Goal: Information Seeking & Learning: Find specific fact

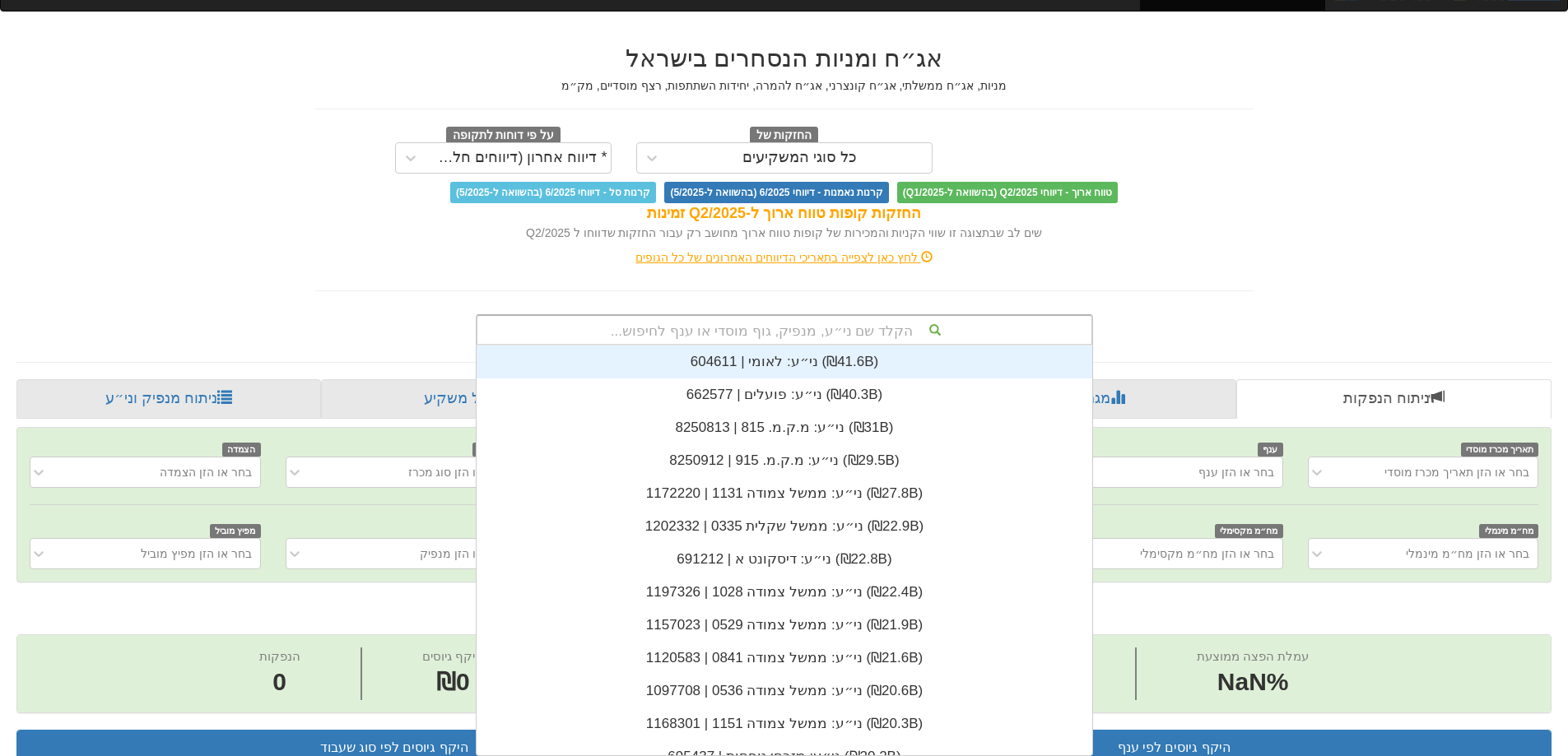
scroll to position [410, 0]
click at [623, 346] on div "הקלד שם ני״ע, מנפיק, גוף מוסדי או ענף לחיפוש... ני״ע: ‏לאומי | 604611 ‎(₪41.6B)…" at bounding box center [785, 330] width 617 height 32
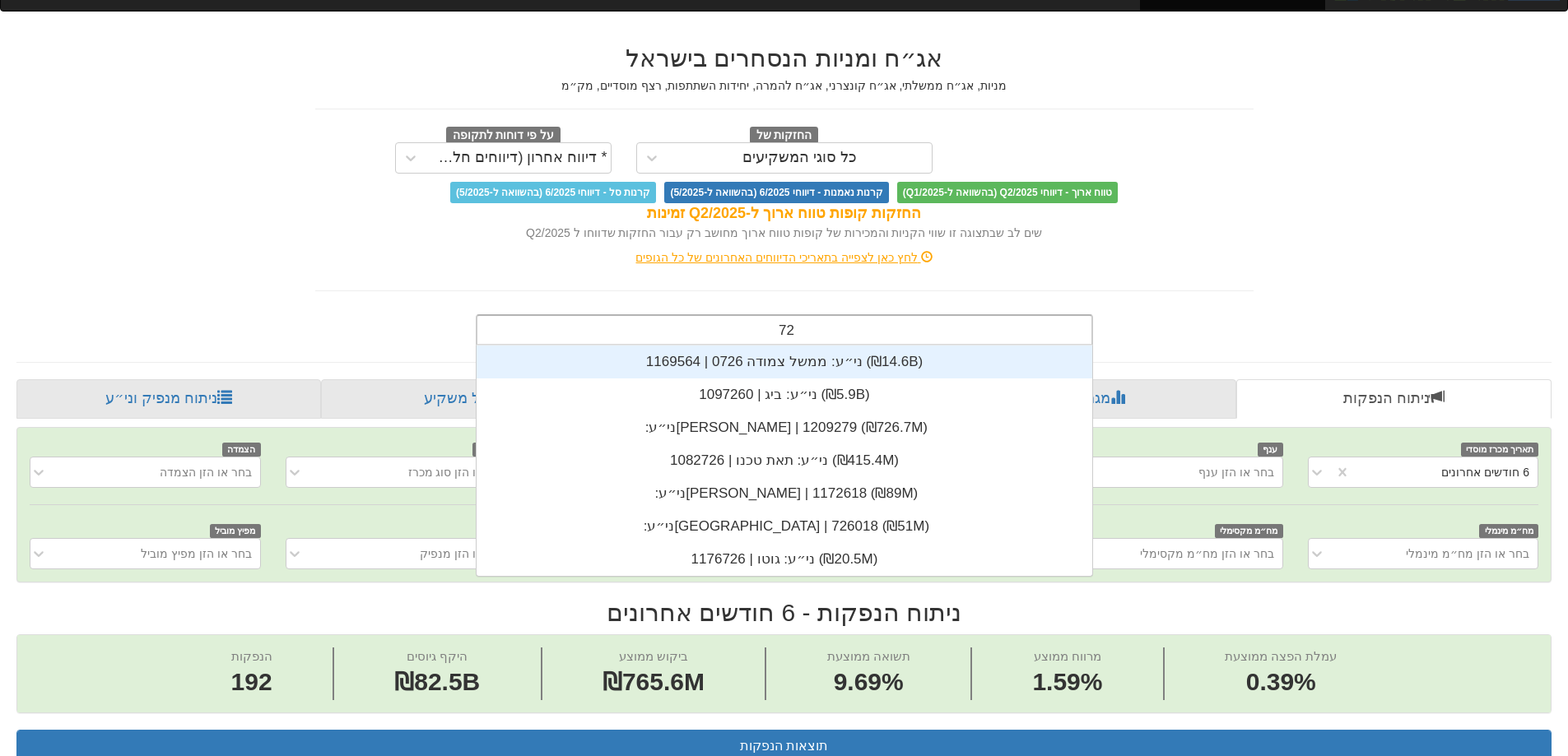
type input "726"
click at [675, 362] on div "ני״ע: ‏ממשל צמודה 0726 | 1169564 ‎(₪14.6B)‎" at bounding box center [784, 362] width 615 height 33
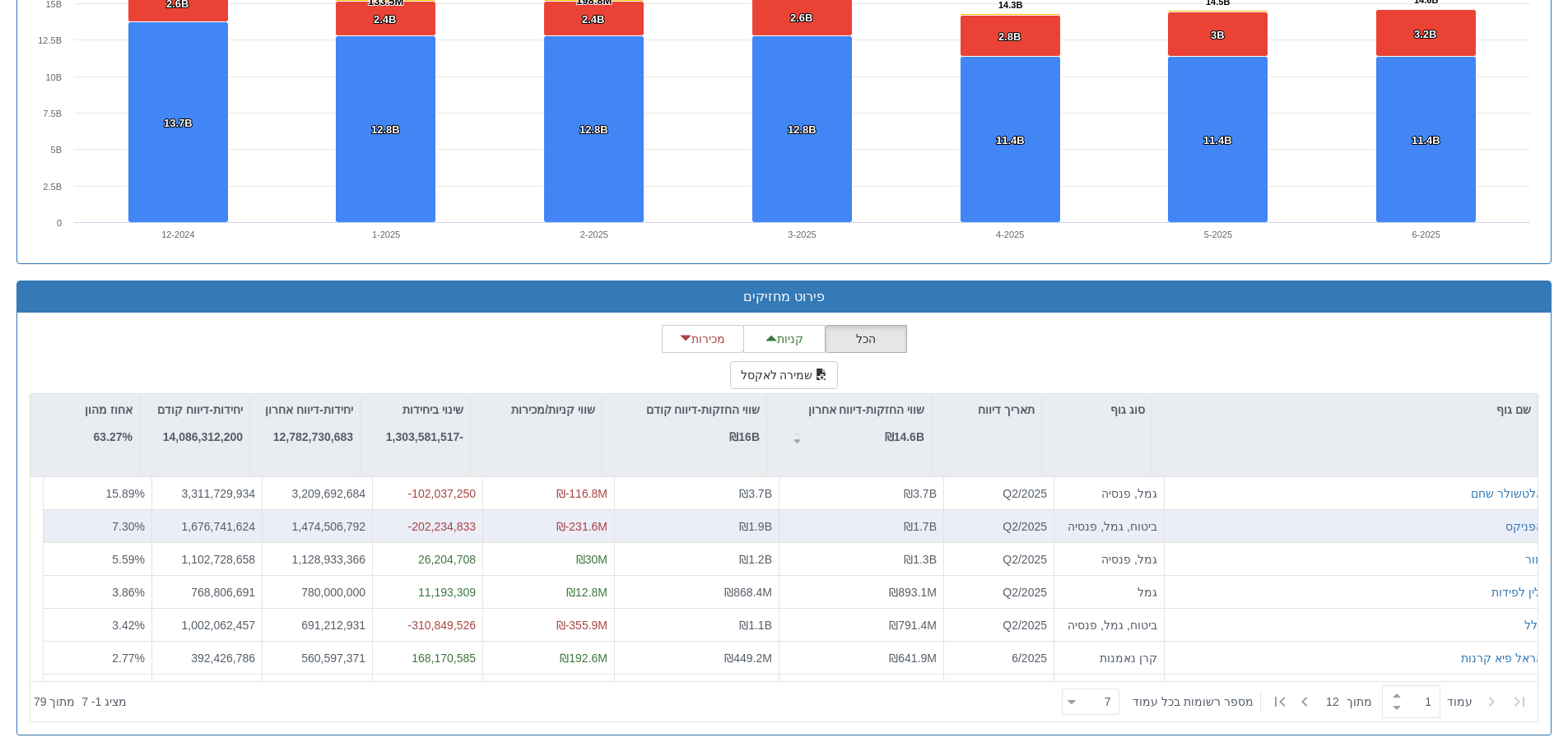
scroll to position [410, 0]
